Goal: Task Accomplishment & Management: Complete application form

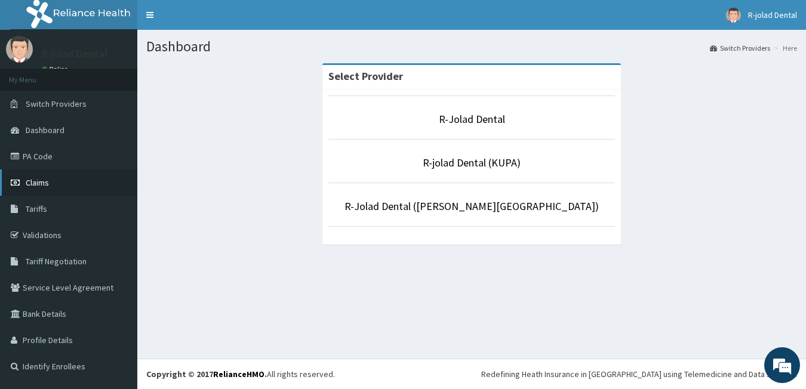
click at [94, 193] on link "Claims" at bounding box center [68, 182] width 137 height 26
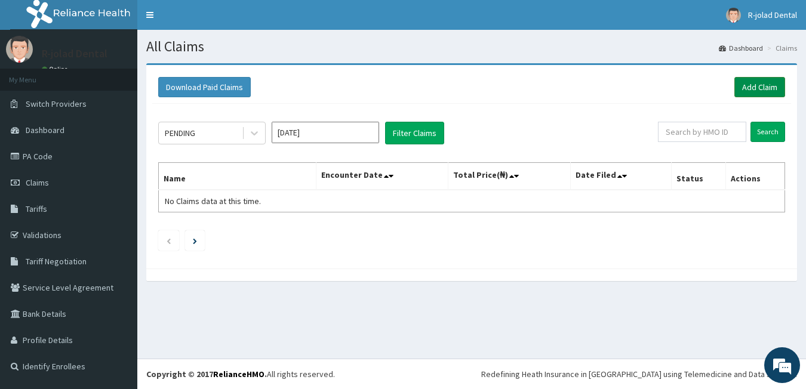
click at [769, 97] on link "Add Claim" at bounding box center [759, 87] width 51 height 20
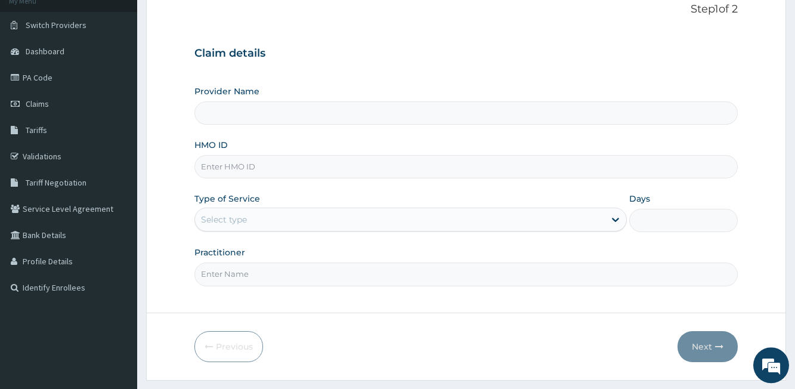
scroll to position [79, 0]
type input "R-Jolad Dental"
click at [279, 158] on input "HMO ID" at bounding box center [466, 166] width 543 height 23
paste input "LLD/10045/A"
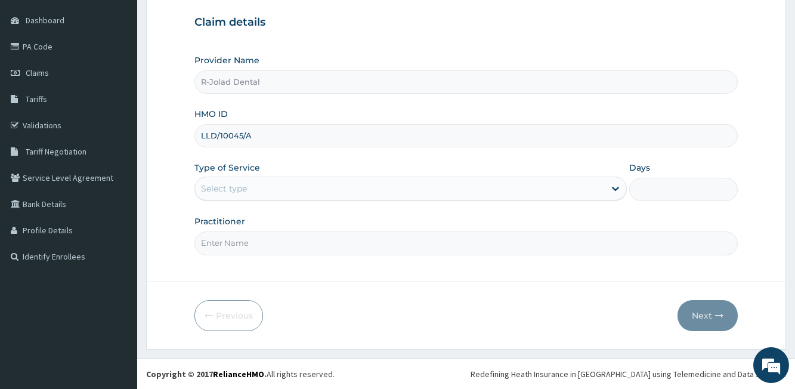
type input "LLD/10045/A"
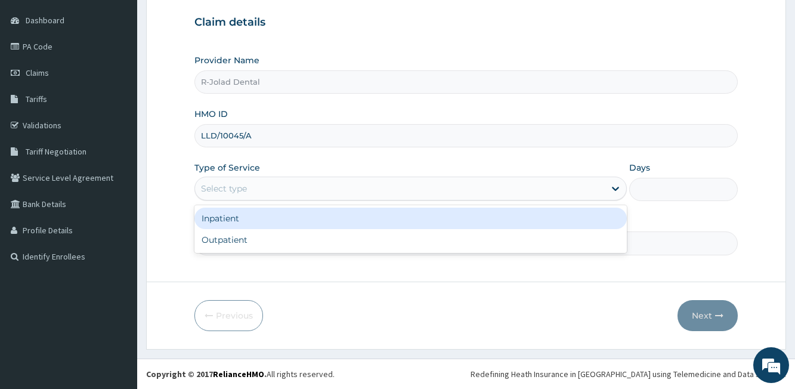
click at [235, 180] on div "Select type" at bounding box center [400, 188] width 410 height 19
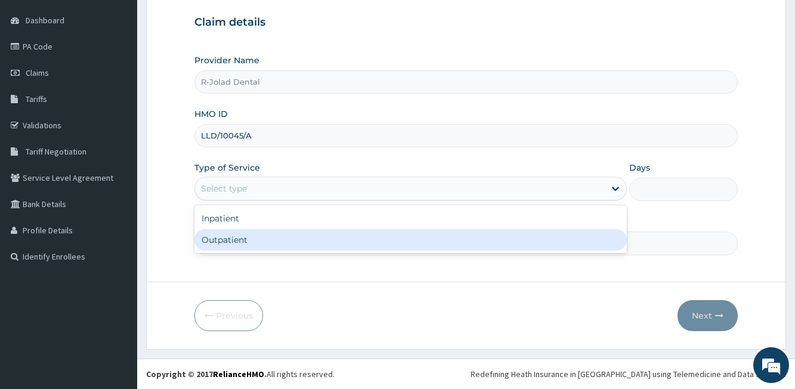
click at [249, 248] on div "Outpatient" at bounding box center [411, 239] width 433 height 21
type input "1"
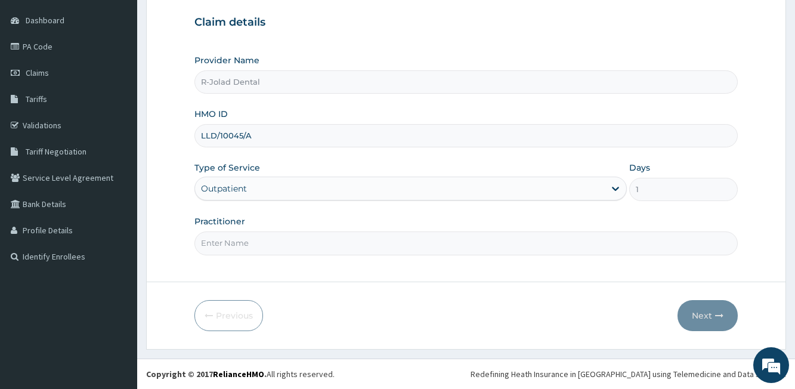
scroll to position [0, 0]
click at [257, 246] on input "Practitioner" at bounding box center [466, 243] width 543 height 23
paste input "Mumuni Philip"
type input "Mumuni Philip"
click at [689, 311] on button "Next" at bounding box center [708, 315] width 60 height 31
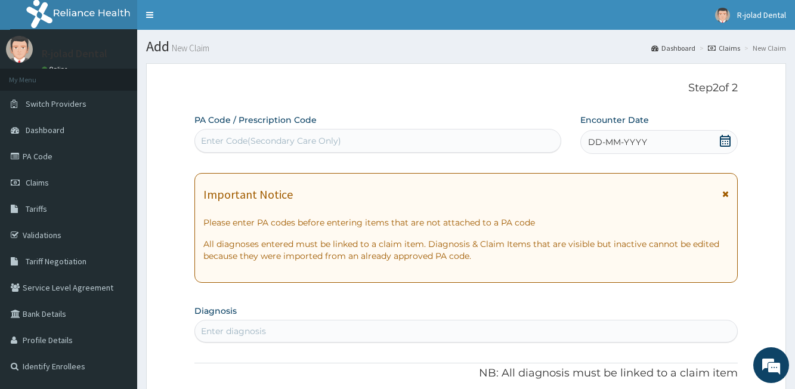
click at [291, 134] on div "Enter Code(Secondary Care Only)" at bounding box center [378, 140] width 366 height 19
paste input "PA/4664E4 PA/DFD168"
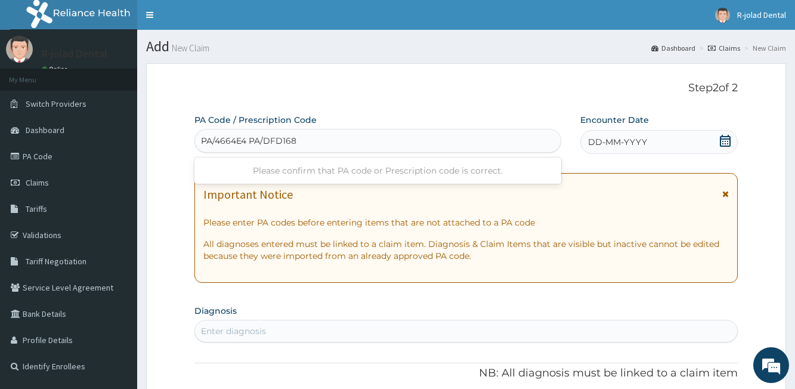
type input "PA/4664E4"
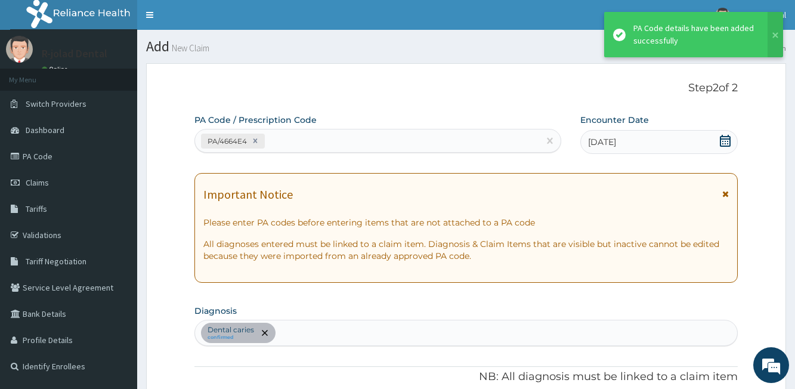
click at [305, 135] on div "PA/4664E4" at bounding box center [367, 141] width 344 height 20
paste input "PA/DFD168"
type input "PA/DFD168"
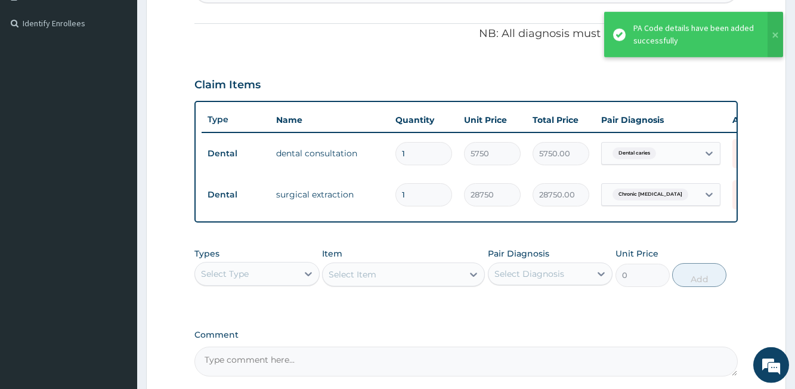
scroll to position [466, 0]
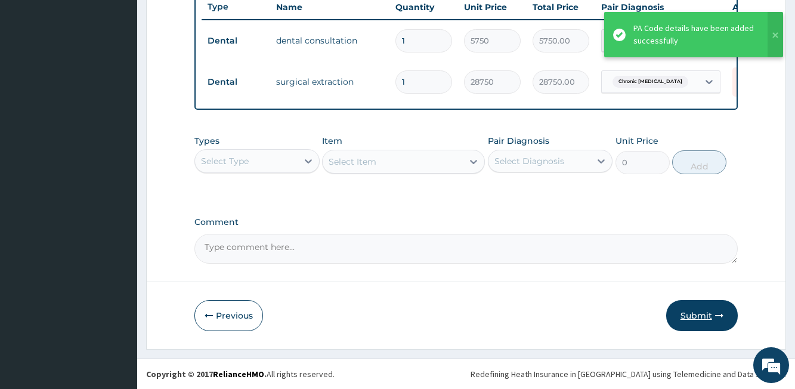
click at [697, 309] on button "Submit" at bounding box center [703, 315] width 72 height 31
